Goal: Find specific page/section: Find specific page/section

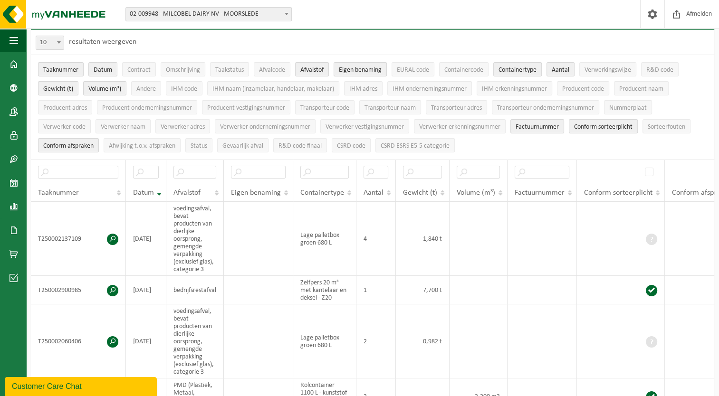
click at [388, 14] on div "Vestiging: 02-009948 - MILCOBEL DAIRY NV - MOORSLEDE 10-814518 - BELGOMILK MOOR…" at bounding box center [359, 14] width 719 height 29
click at [13, 38] on span "button" at bounding box center [14, 41] width 9 height 24
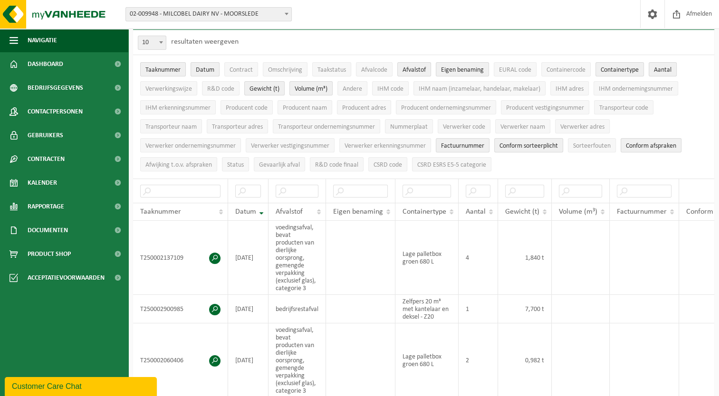
click at [325, 44] on div "10 25 50 100 10 resultaten weergeven" at bounding box center [423, 42] width 581 height 25
click at [50, 36] on span "Navigatie" at bounding box center [42, 41] width 29 height 24
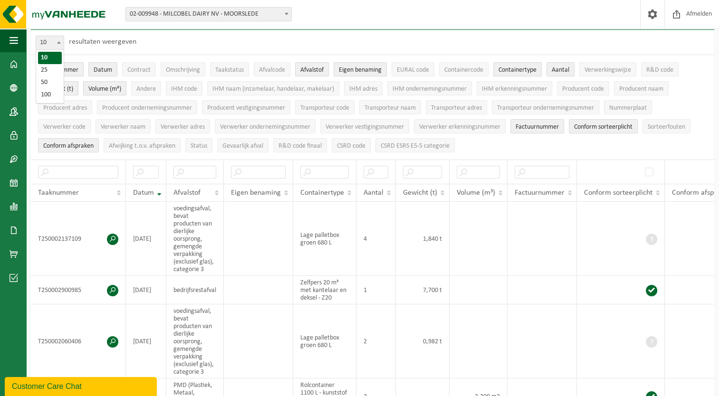
click at [53, 36] on span "10" at bounding box center [50, 42] width 28 height 13
click at [8, 20] on img at bounding box center [57, 14] width 114 height 29
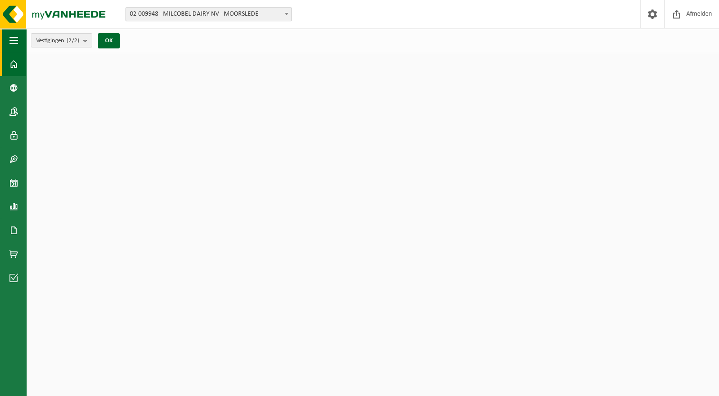
click at [17, 41] on span "button" at bounding box center [14, 41] width 9 height 24
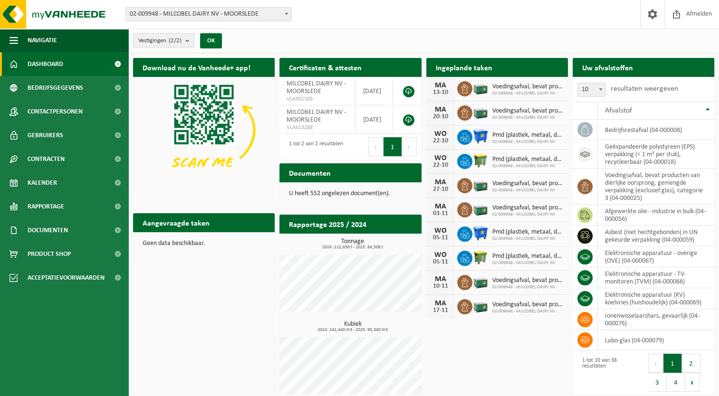
click at [51, 60] on span "Dashboard" at bounding box center [46, 64] width 36 height 24
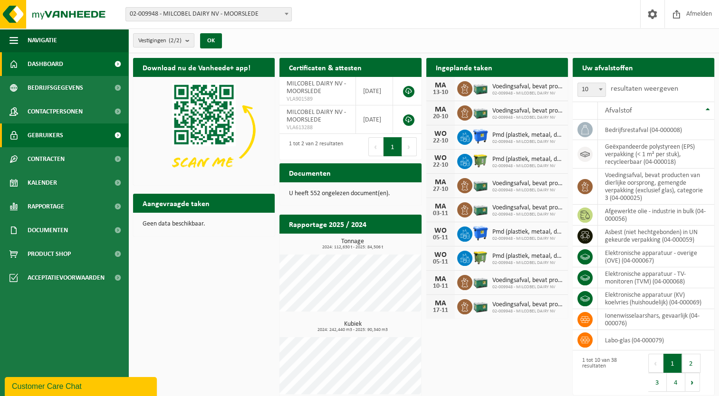
click at [55, 135] on span "Gebruikers" at bounding box center [46, 136] width 36 height 24
